Goal: Navigation & Orientation: Find specific page/section

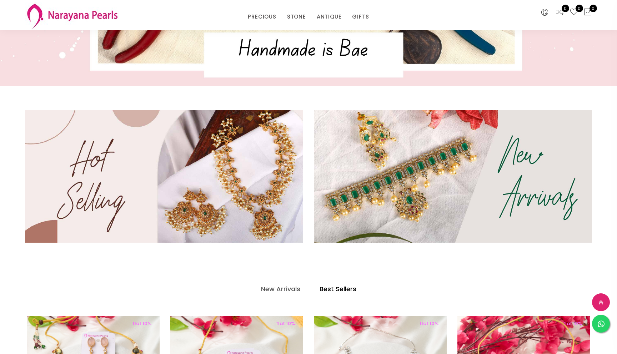
scroll to position [275, 0]
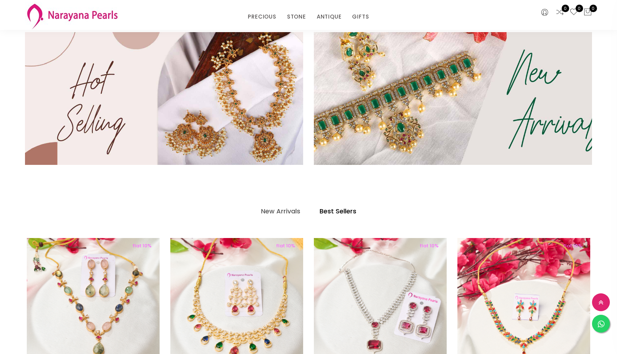
click at [412, 92] on img at bounding box center [453, 98] width 334 height 159
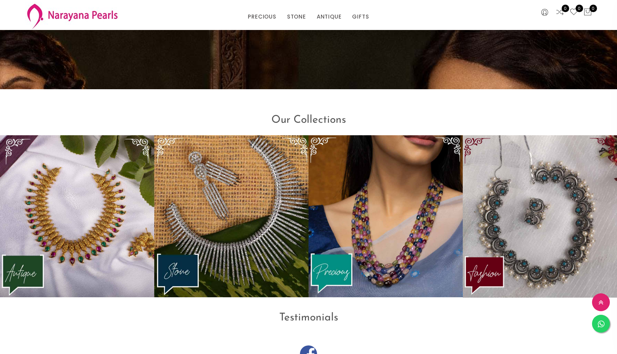
scroll to position [952, 0]
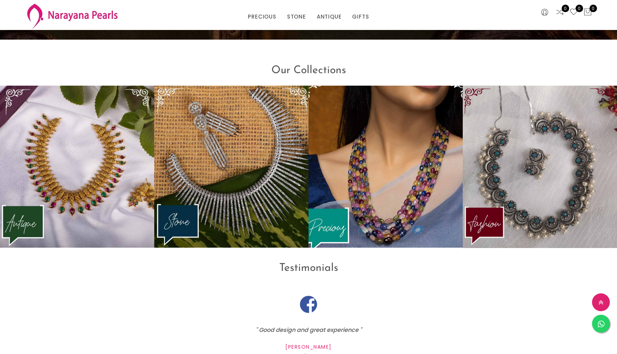
click at [395, 204] on img at bounding box center [384, 166] width 169 height 178
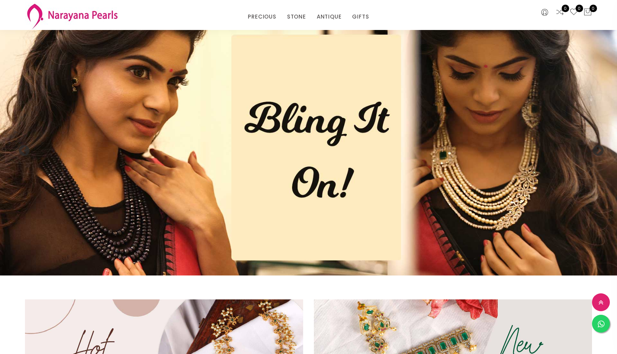
scroll to position [952, 0]
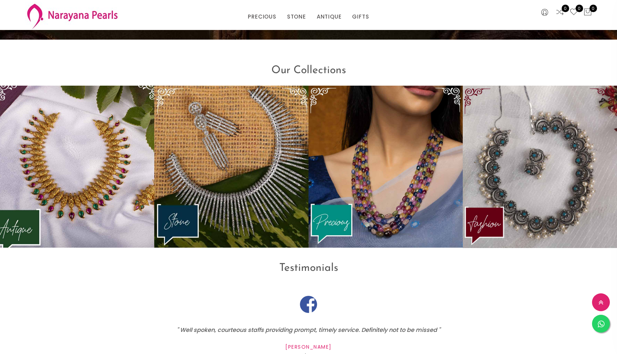
click at [62, 157] on img at bounding box center [76, 166] width 169 height 178
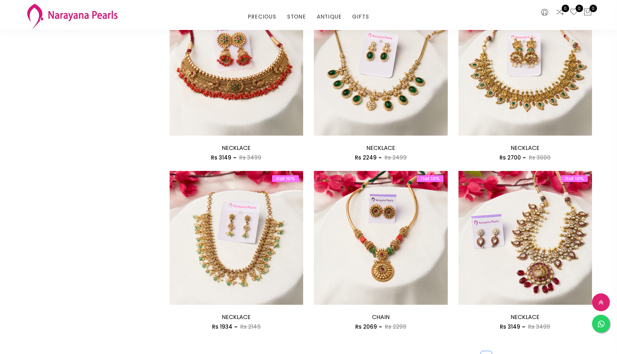
scroll to position [1069, 0]
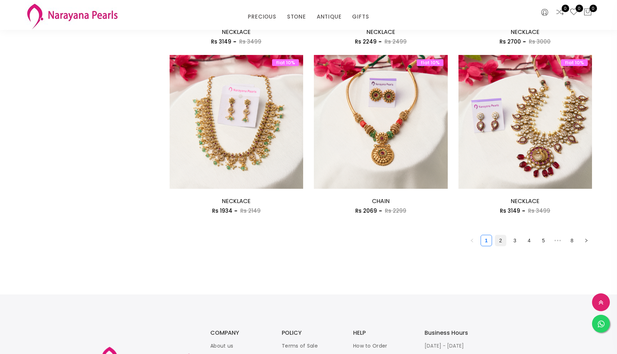
click at [502, 240] on link "2" at bounding box center [500, 240] width 11 height 11
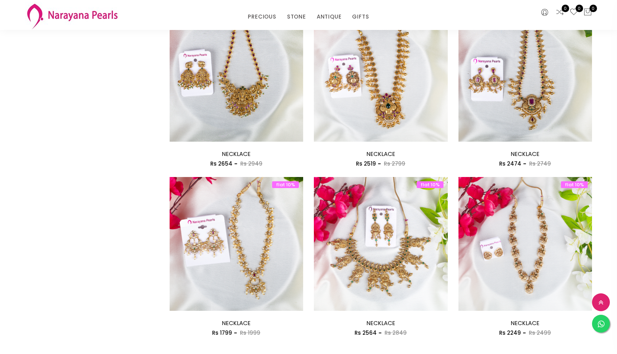
scroll to position [1027, 0]
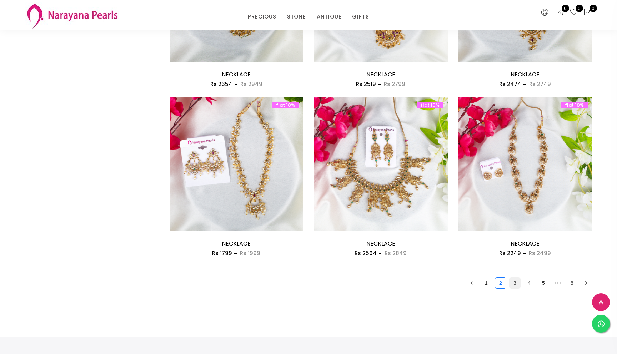
click at [515, 285] on link "3" at bounding box center [514, 283] width 11 height 11
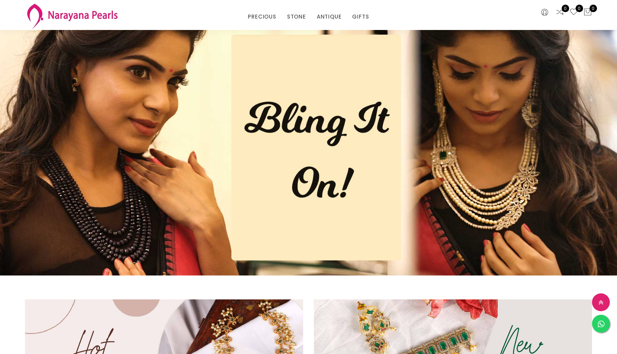
scroll to position [952, 0]
